Goal: Task Accomplishment & Management: Manage account settings

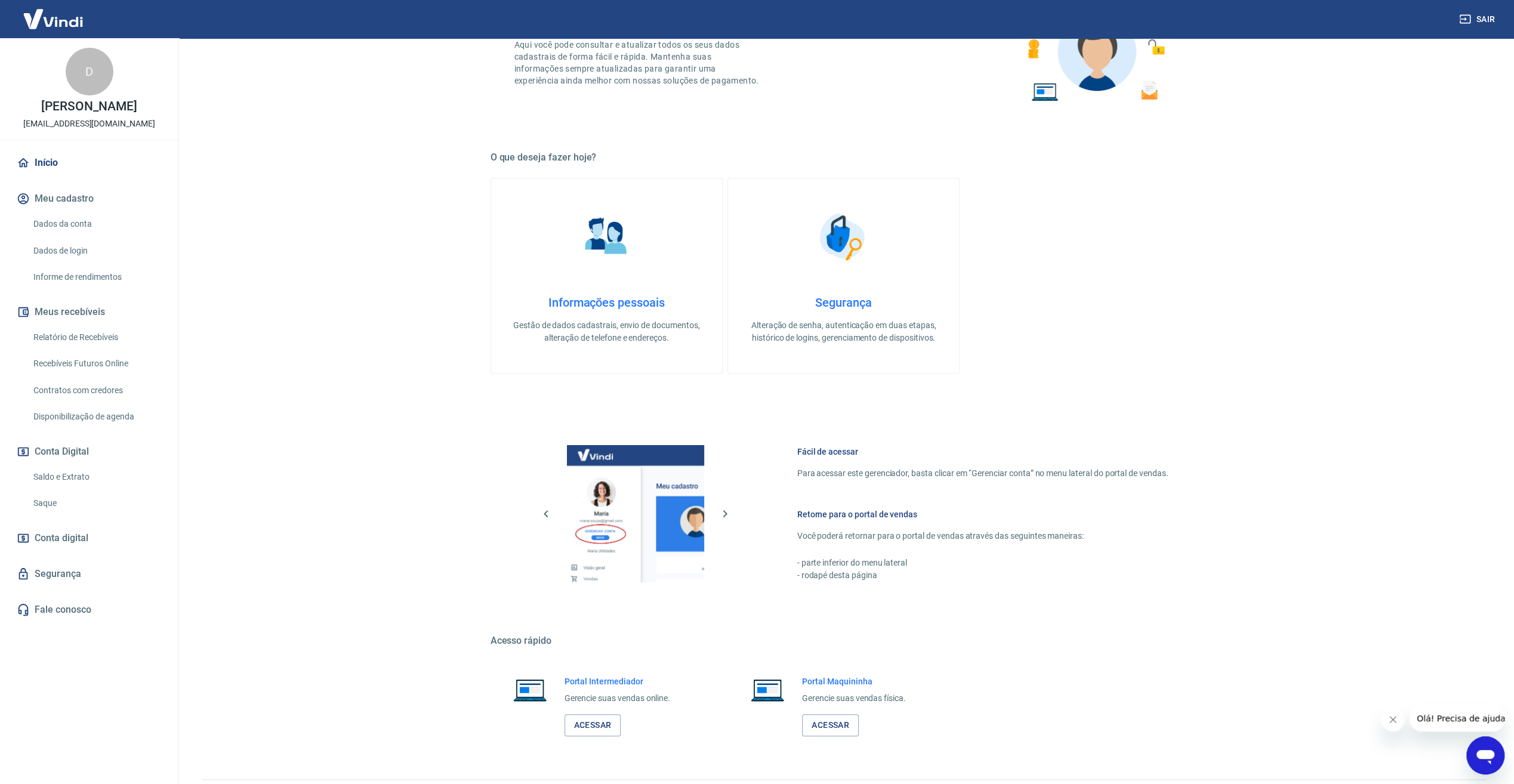
scroll to position [237, 0]
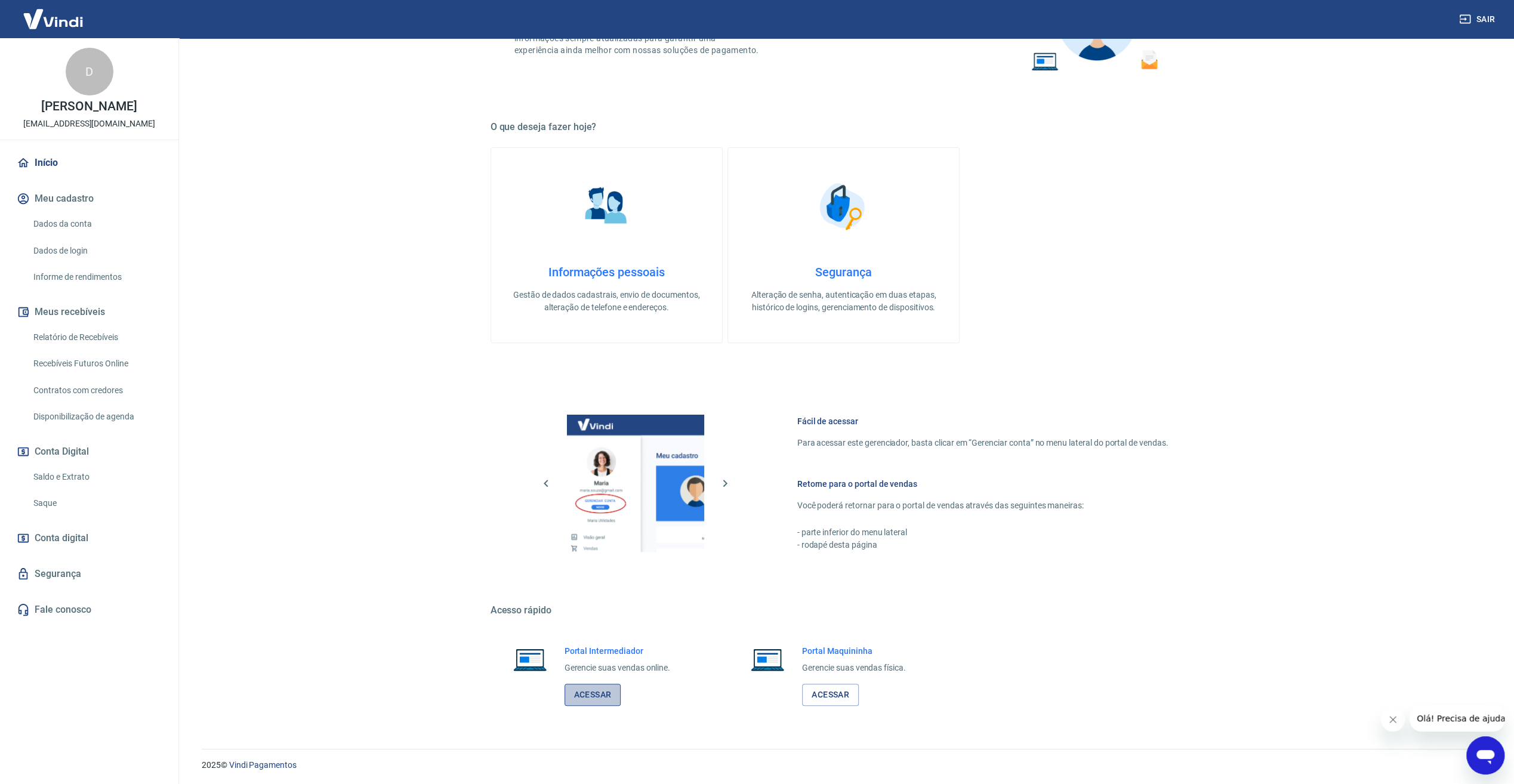
click at [596, 692] on link "Acessar" at bounding box center [593, 694] width 56 height 22
